Goal: Obtain resource: Download file/media

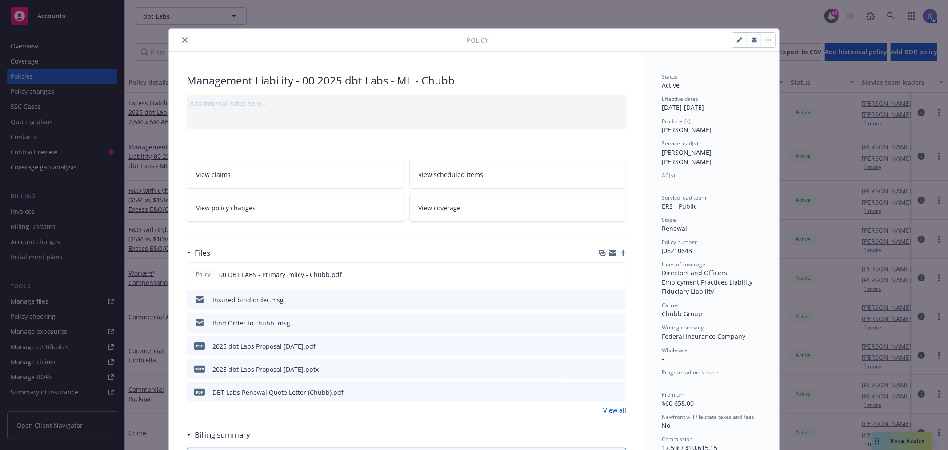
click at [182, 39] on icon "close" at bounding box center [184, 39] width 5 height 5
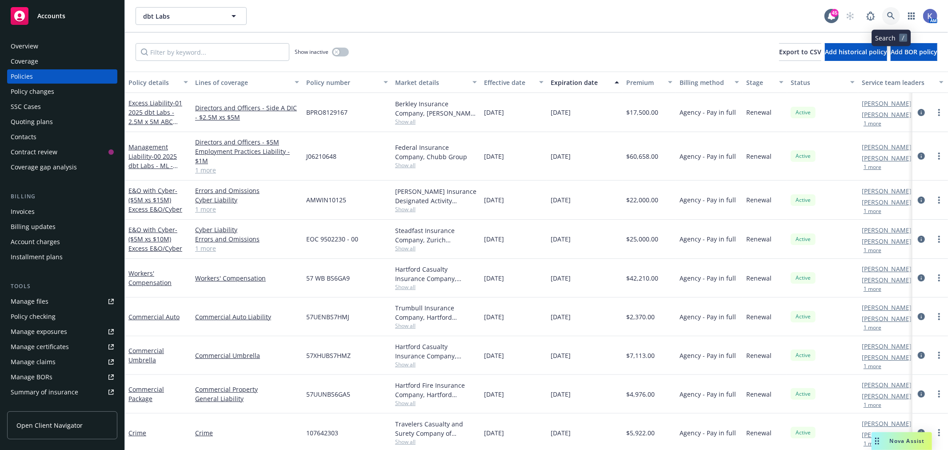
click at [892, 14] on icon at bounding box center [891, 16] width 8 height 8
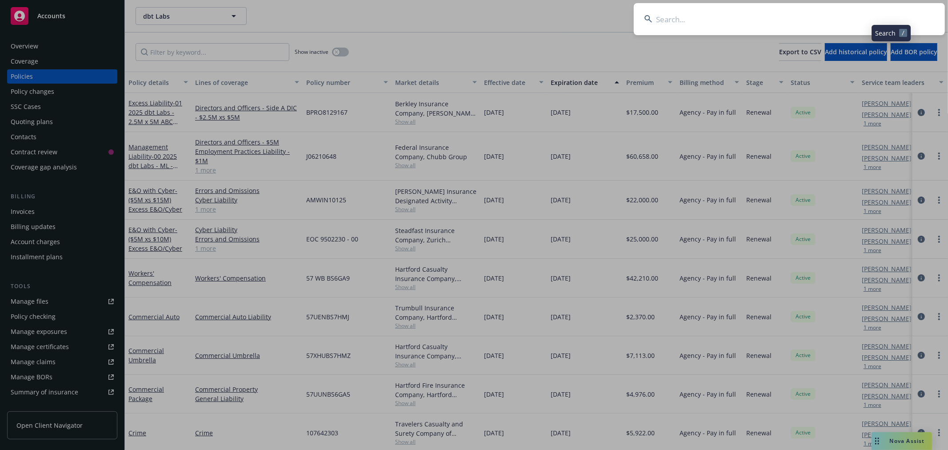
click at [850, 21] on input at bounding box center [789, 19] width 311 height 32
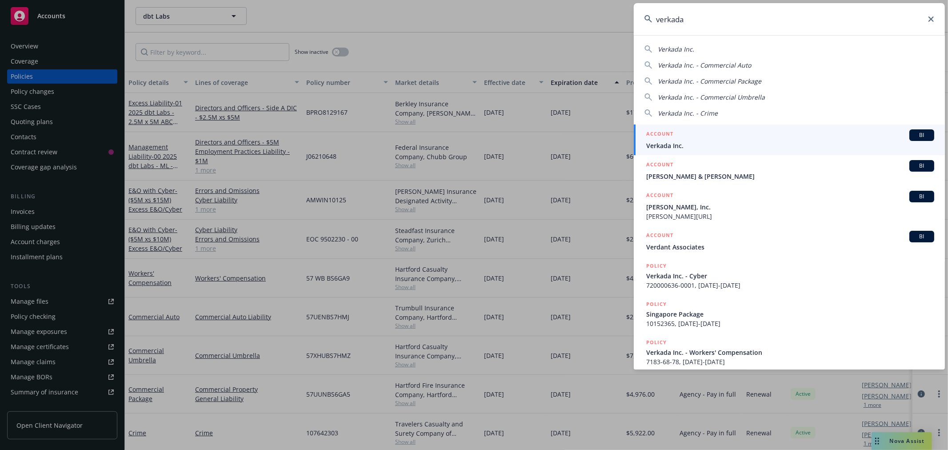
type input "verkada"
click at [677, 143] on span "Verkada Inc." at bounding box center [790, 145] width 288 height 9
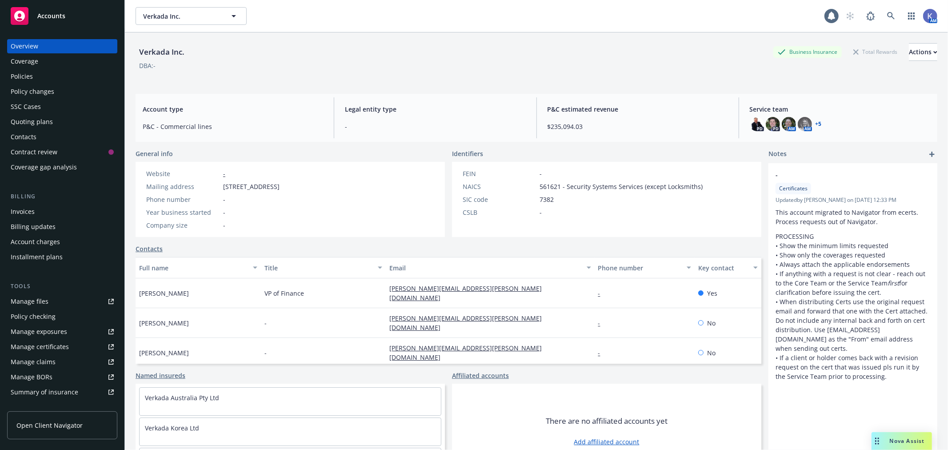
click at [32, 77] on div "Policies" at bounding box center [62, 76] width 103 height 14
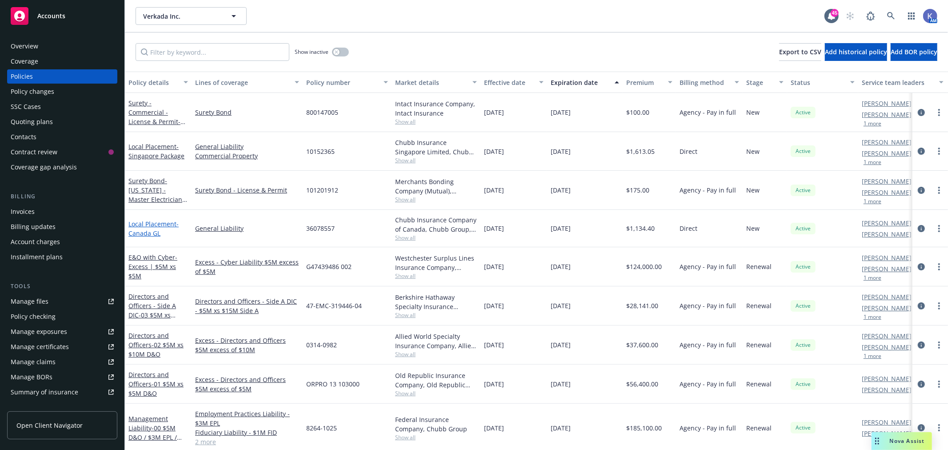
scroll to position [99, 0]
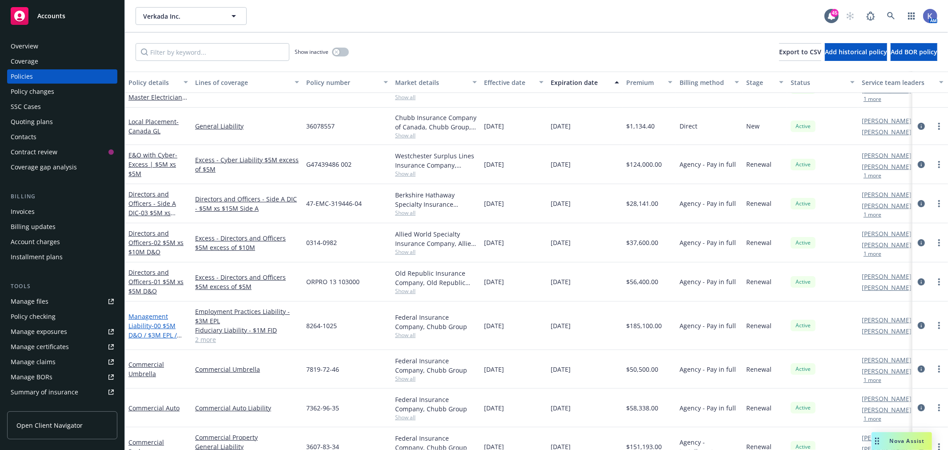
click at [158, 330] on span "- 00 $5M D&O / $3M EPL / $1M FID / $5M CRIME" at bounding box center [154, 339] width 53 height 36
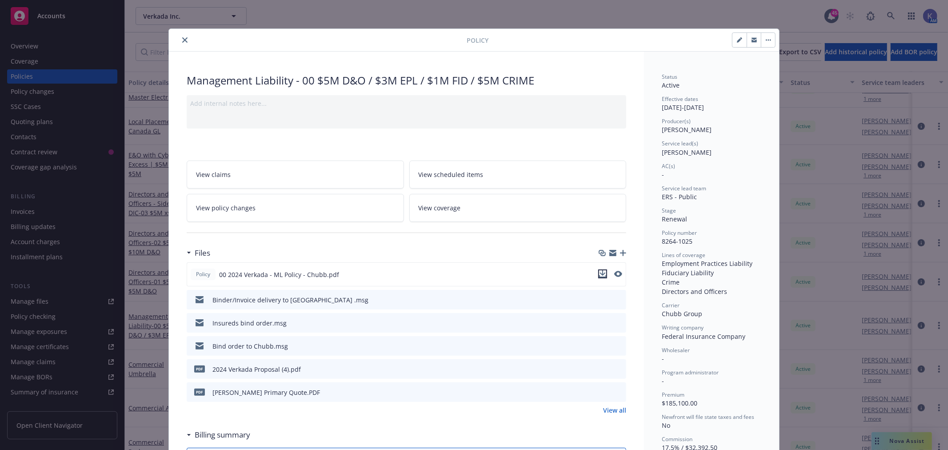
click at [599, 273] on icon "download file" at bounding box center [602, 273] width 7 height 7
click at [183, 41] on icon "close" at bounding box center [184, 39] width 5 height 5
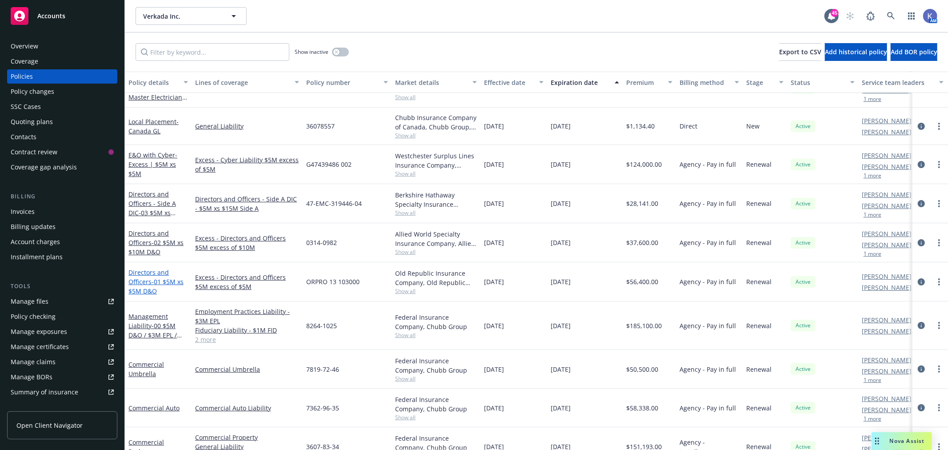
click at [159, 283] on span "- 01 $5M xs $5M D&O" at bounding box center [155, 286] width 55 height 18
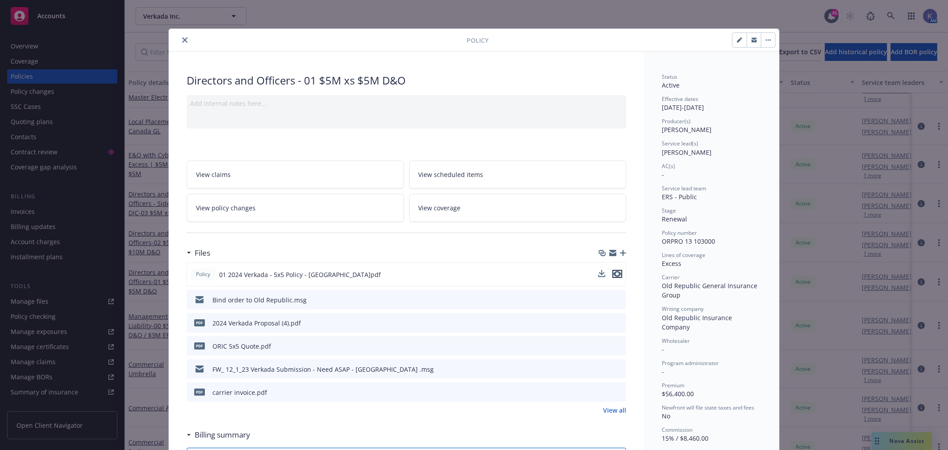
click at [614, 273] on icon "preview file" at bounding box center [617, 274] width 8 height 6
click at [181, 43] on button "close" at bounding box center [185, 40] width 11 height 11
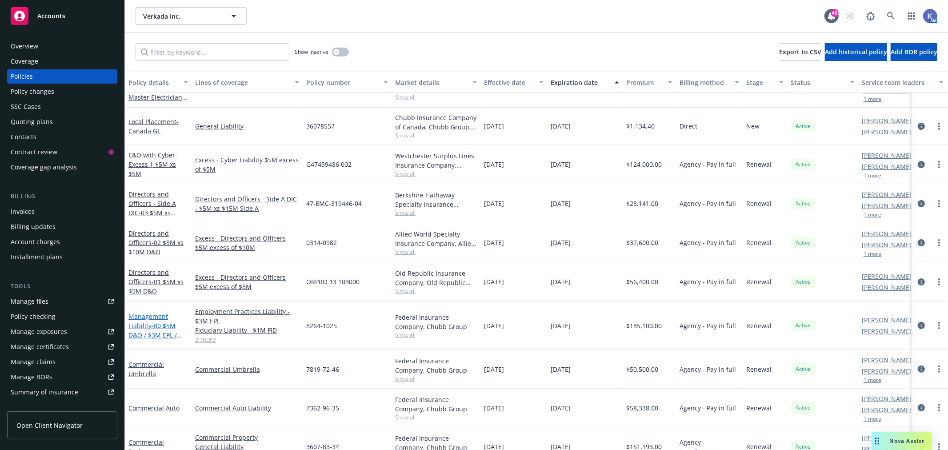
click at [153, 319] on link "Management Liability - 00 $5M D&O / $3M EPL / $1M FID / $5M CRIME" at bounding box center [152, 335] width 48 height 46
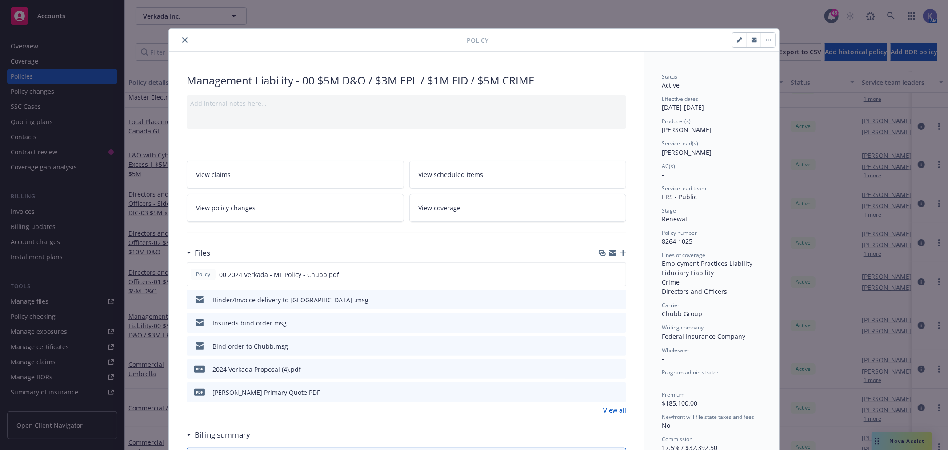
click at [614, 345] on icon "preview file" at bounding box center [618, 345] width 8 height 6
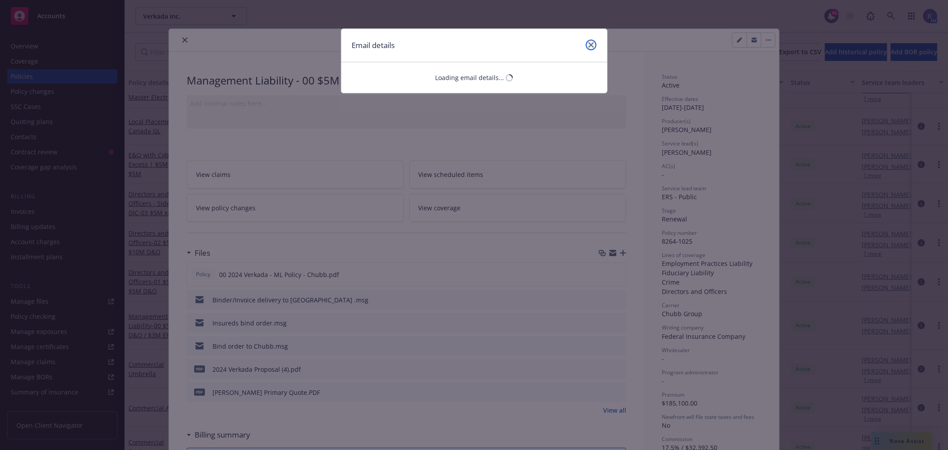
click at [593, 41] on link "close" at bounding box center [591, 45] width 11 height 11
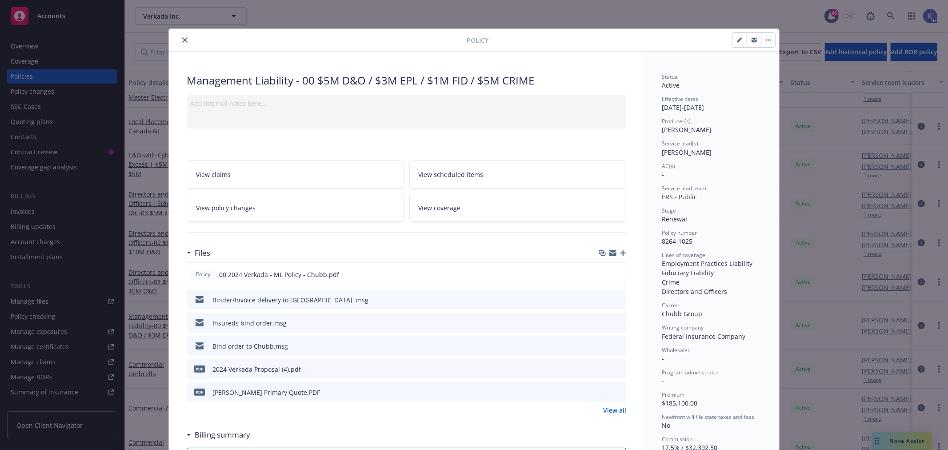
click at [614, 342] on icon "preview file" at bounding box center [618, 345] width 8 height 6
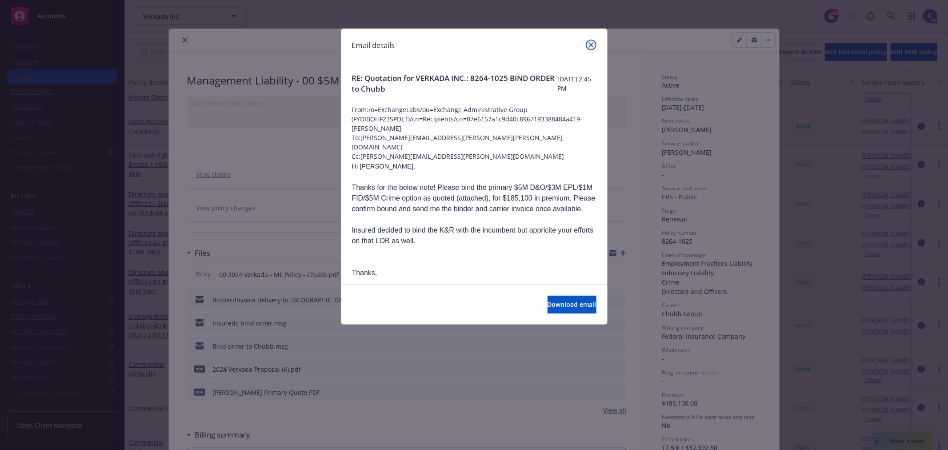
click at [589, 44] on icon "close" at bounding box center [591, 44] width 5 height 5
